Goal: Transaction & Acquisition: Book appointment/travel/reservation

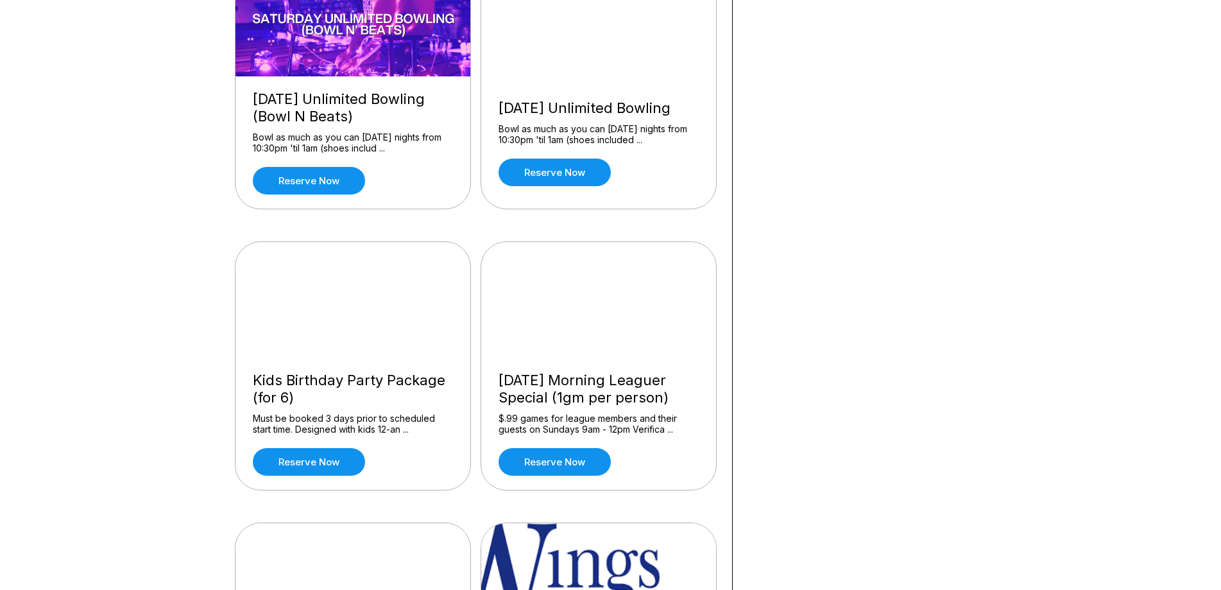
scroll to position [1027, 0]
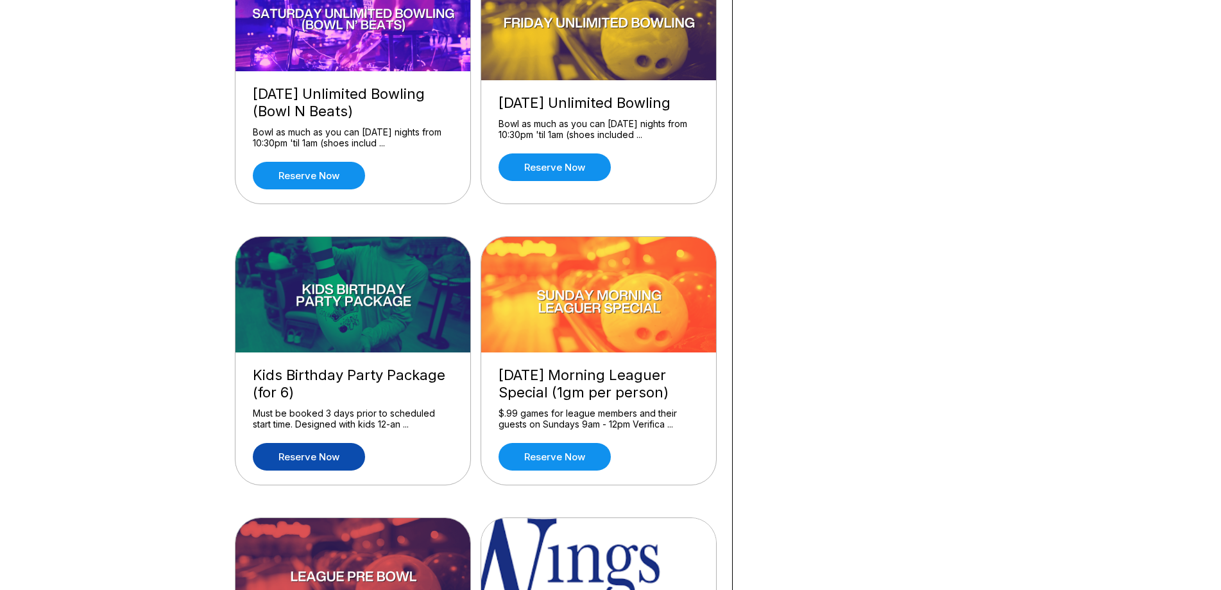
click at [318, 456] on link "Reserve now" at bounding box center [309, 457] width 112 height 28
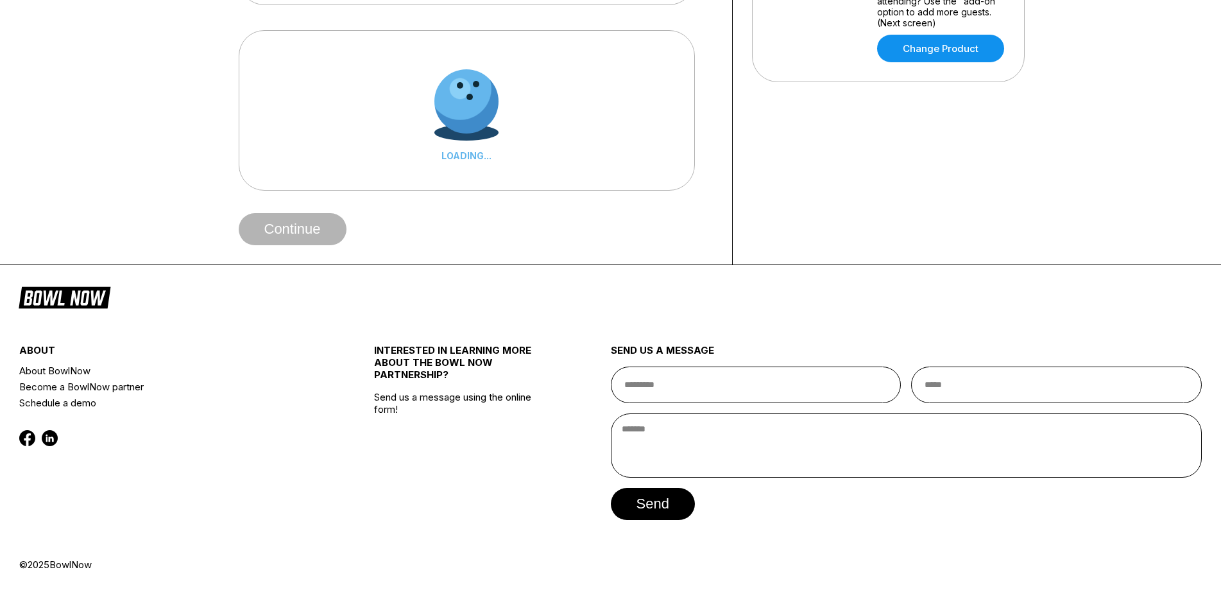
scroll to position [0, 0]
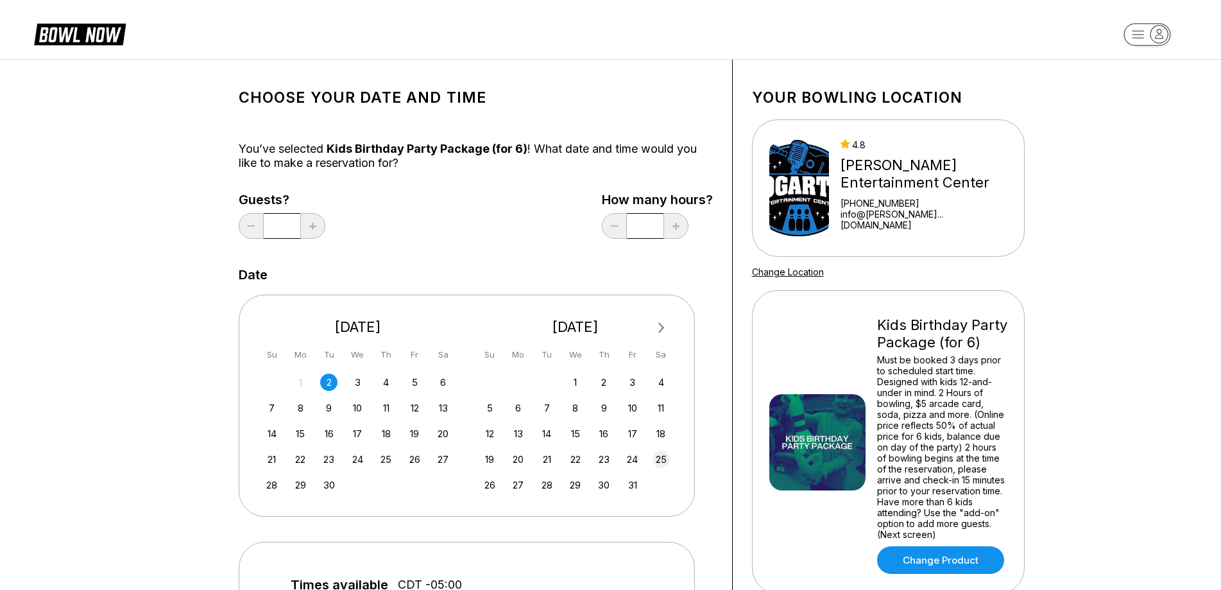
click at [664, 461] on div "25" at bounding box center [661, 458] width 17 height 17
click at [488, 486] on div "26" at bounding box center [489, 484] width 17 height 17
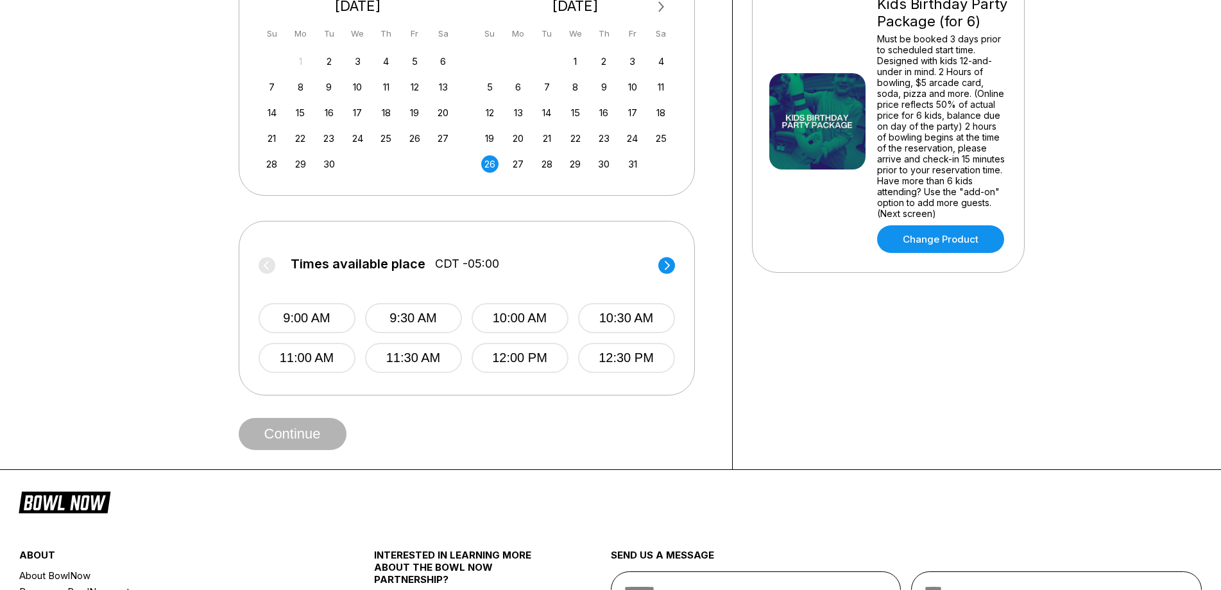
click at [665, 268] on circle at bounding box center [666, 265] width 17 height 17
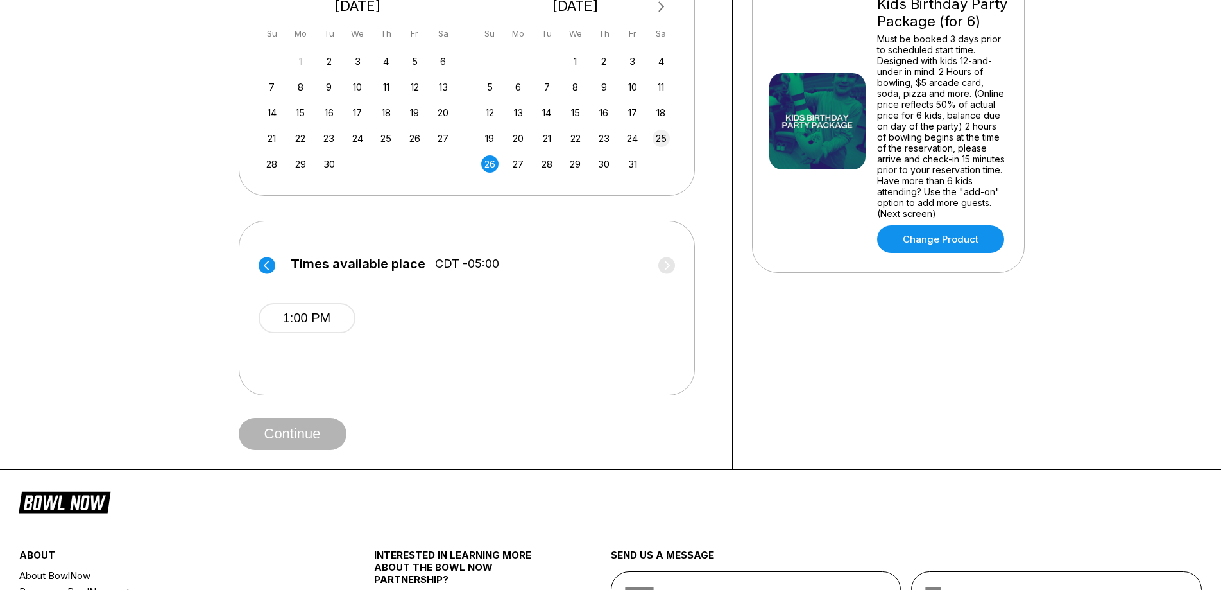
click at [663, 137] on div "25" at bounding box center [661, 138] width 17 height 17
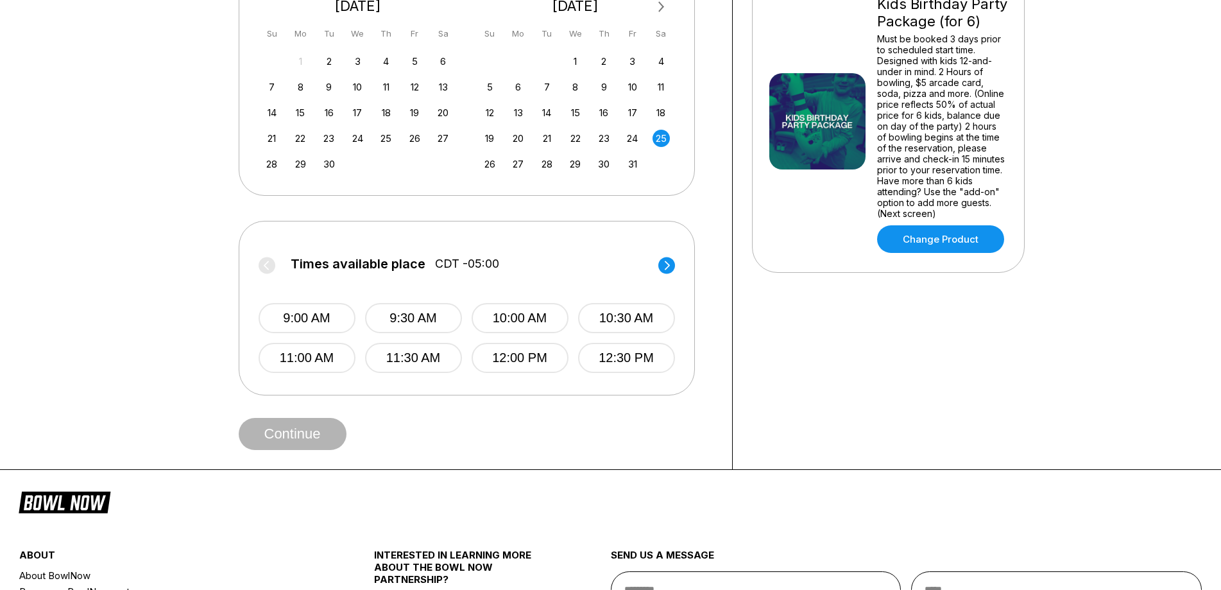
click at [667, 264] on circle at bounding box center [666, 265] width 17 height 17
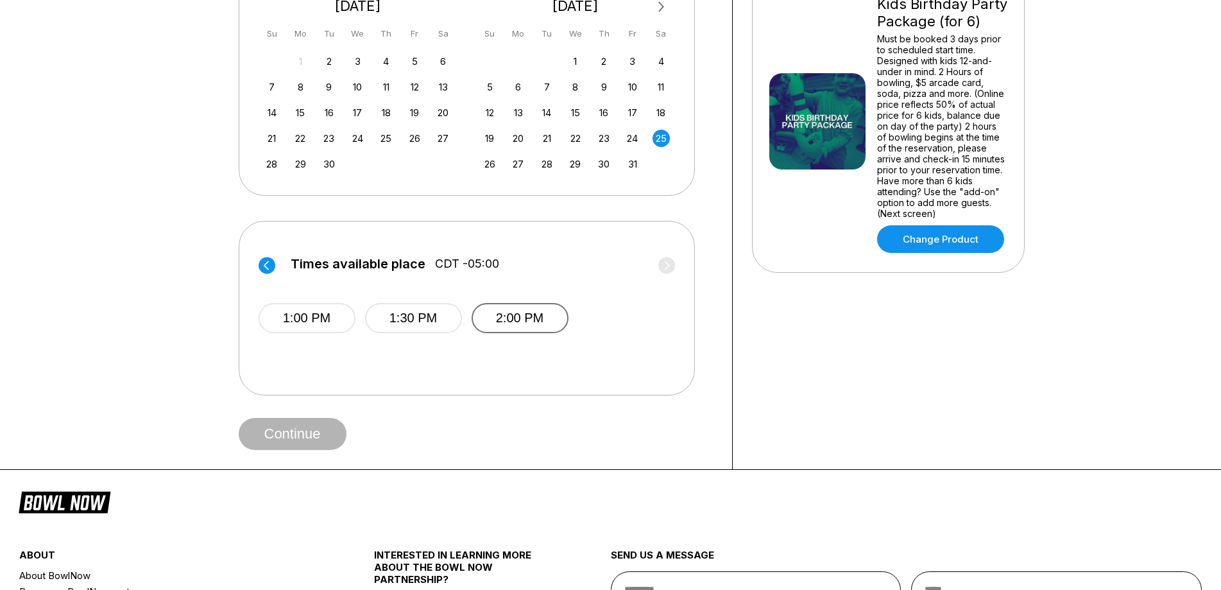
click at [506, 314] on button "2:00 PM" at bounding box center [520, 318] width 97 height 30
drag, startPoint x: 957, startPoint y: 203, endPoint x: 841, endPoint y: 387, distance: 216.9
click at [841, 387] on div "Your bowling location 4.8 [PERSON_NAME] Entertainment Center [PHONE_NUMBER] inf…" at bounding box center [888, 104] width 311 height 730
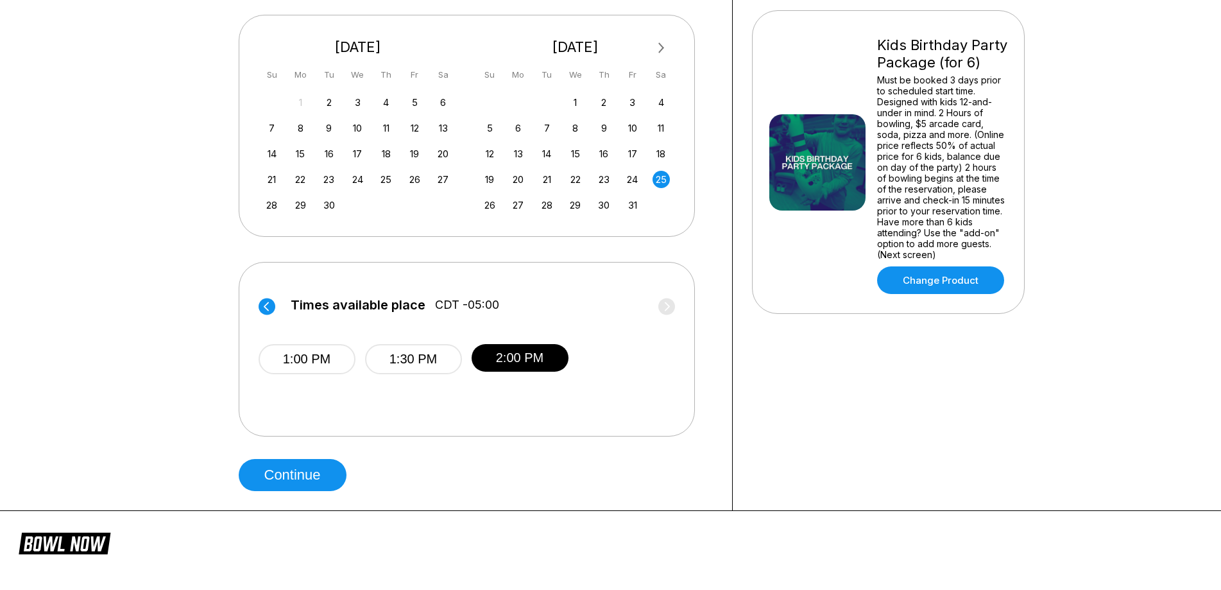
scroll to position [257, 0]
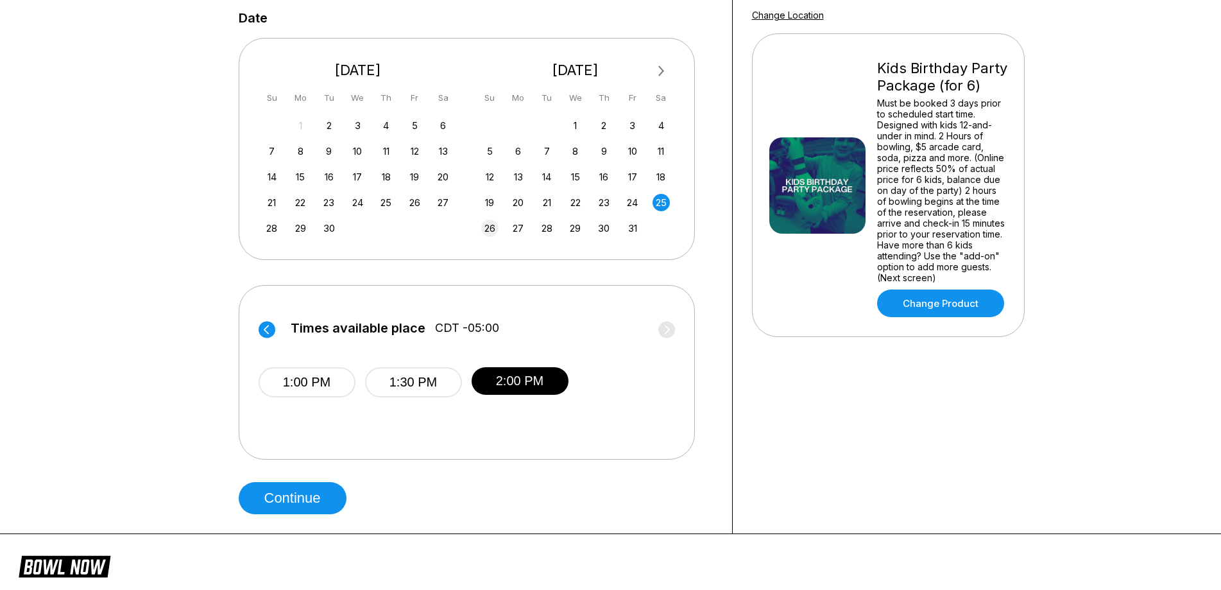
click at [489, 230] on div "26" at bounding box center [489, 227] width 17 height 17
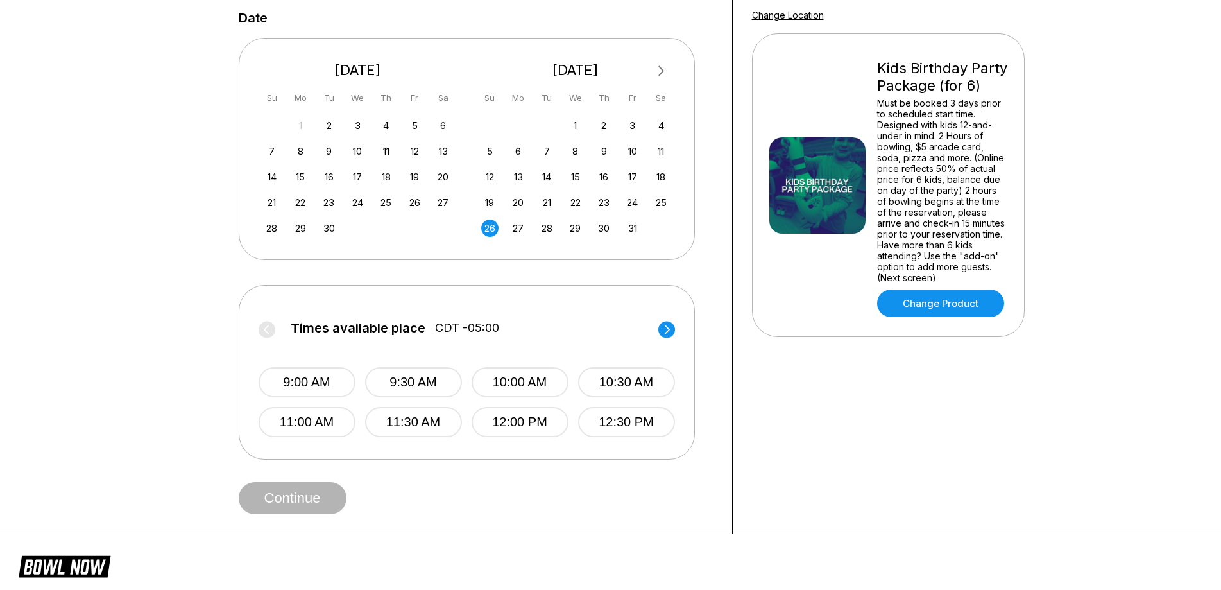
click at [667, 329] on circle at bounding box center [666, 329] width 17 height 17
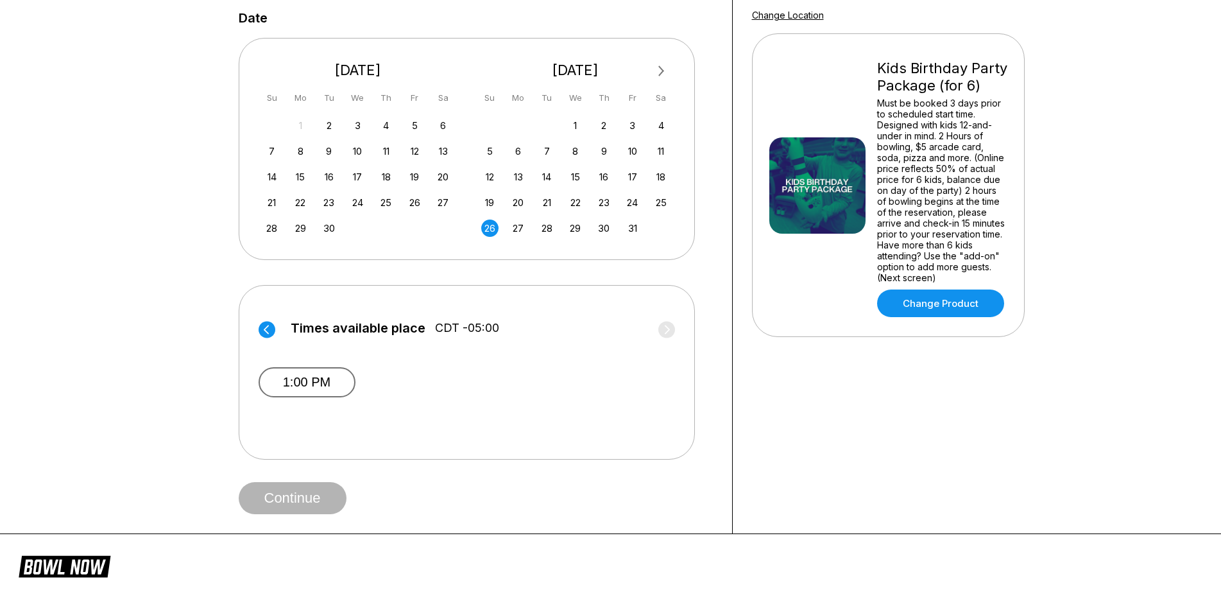
click at [310, 379] on button "1:00 PM" at bounding box center [307, 382] width 97 height 30
click at [308, 379] on button "1:00 PM" at bounding box center [307, 381] width 97 height 28
click at [310, 502] on button "Continue" at bounding box center [293, 498] width 108 height 32
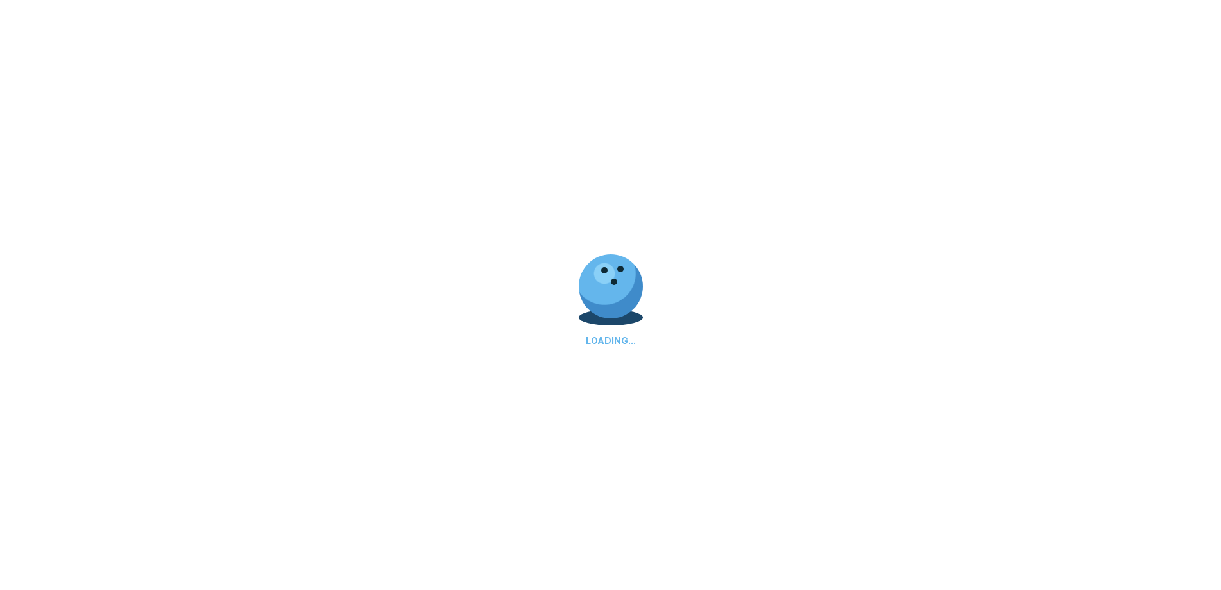
select select "**"
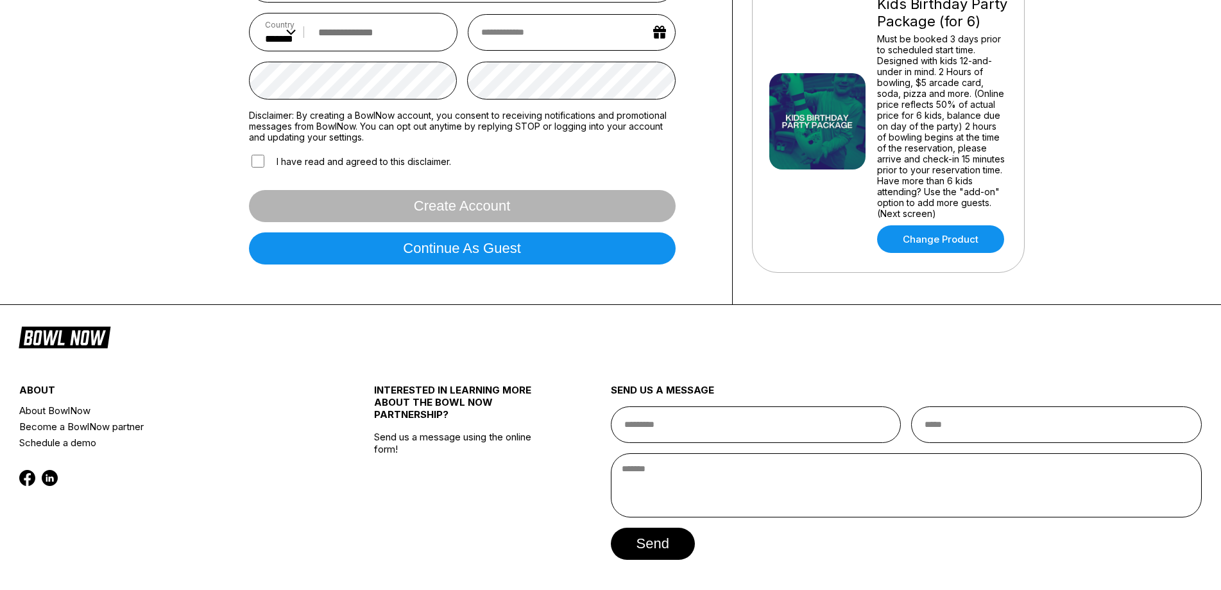
scroll to position [0, 0]
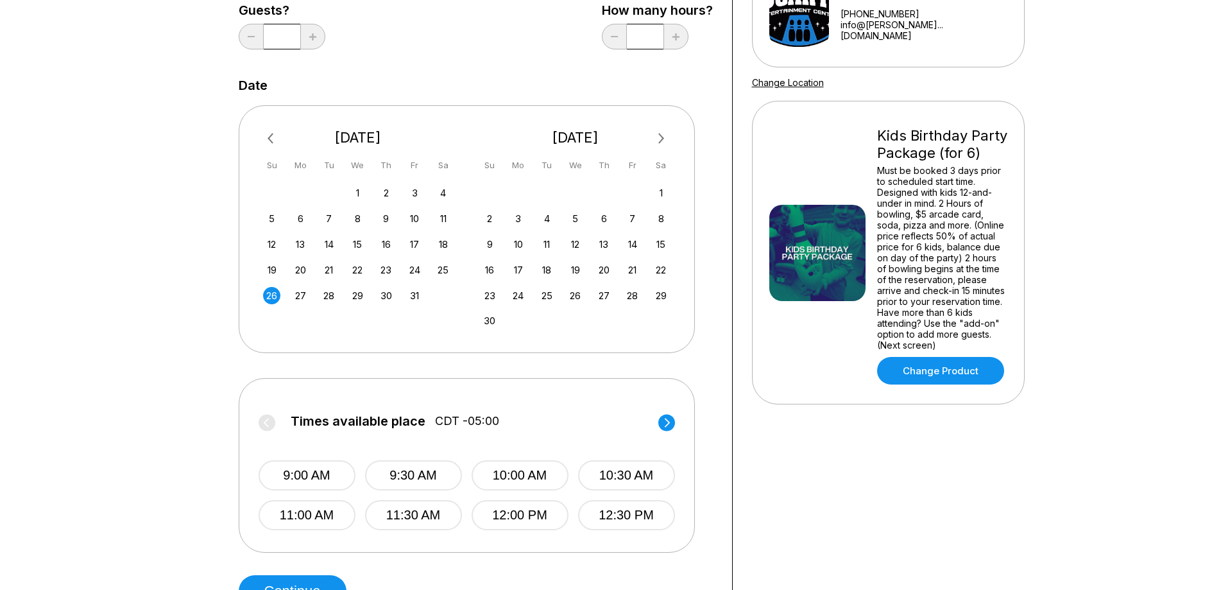
scroll to position [257, 0]
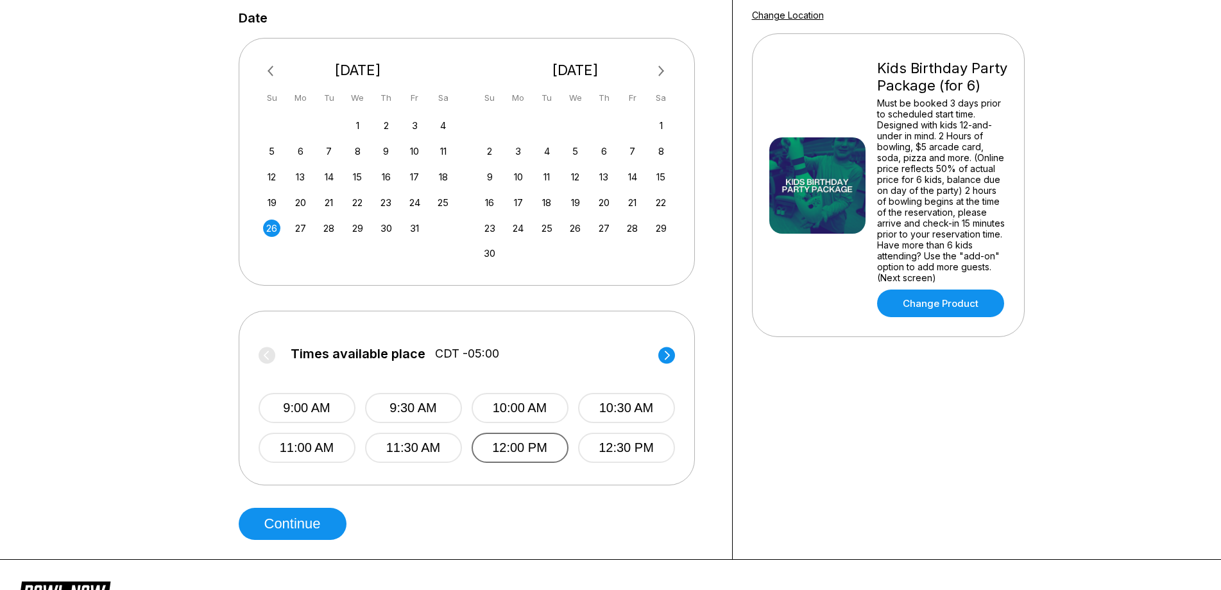
click at [506, 450] on button "12:00 PM" at bounding box center [520, 448] width 97 height 30
click at [975, 434] on div "Your bowling location 4.8 [PERSON_NAME] Entertainment Center [PHONE_NUMBER] inf…" at bounding box center [888, 181] width 311 height 756
